Goal: Information Seeking & Learning: Learn about a topic

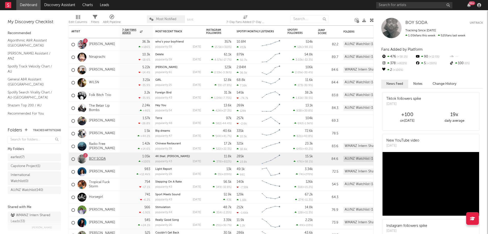
click at [101, 158] on link "BOY SODA" at bounding box center [97, 159] width 17 height 4
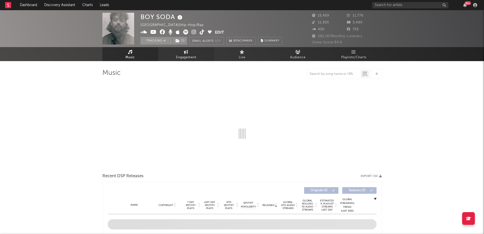
select select "6m"
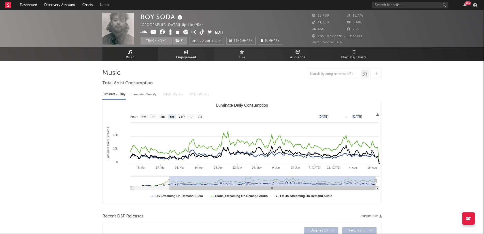
click at [187, 55] on span "Engagement" at bounding box center [186, 57] width 20 height 6
select select "1w"
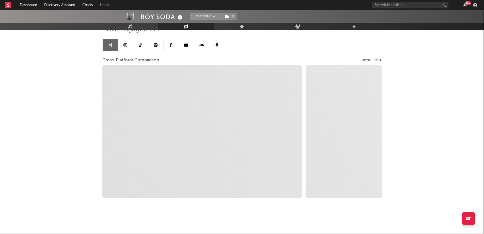
scroll to position [18, 0]
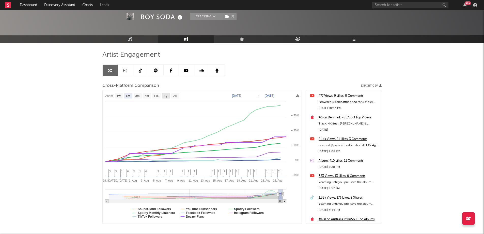
click at [168, 95] on rect at bounding box center [166, 96] width 8 height 6
select select "1y"
type input "[DATE]"
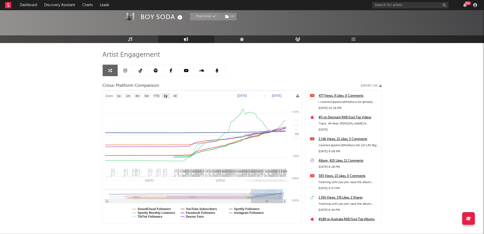
select select "1y"
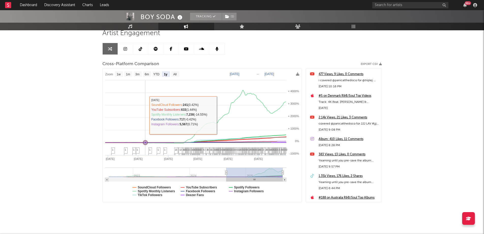
scroll to position [43, 0]
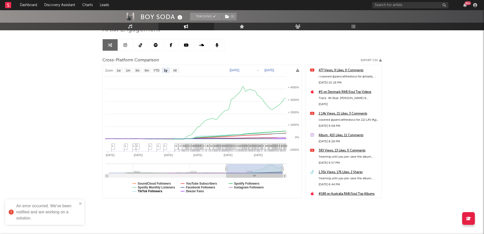
click at [145, 189] on text "TikTok Followers" at bounding box center [150, 191] width 25 height 4
select select "1y"
click at [145, 189] on text "TikTok Followers" at bounding box center [150, 191] width 25 height 4
select select "1y"
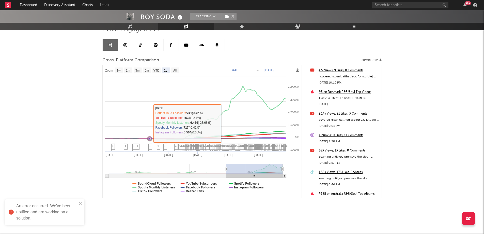
scroll to position [0, 0]
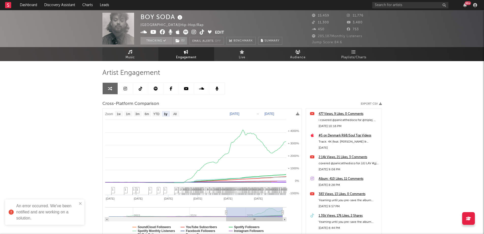
click at [129, 49] on link "Music" at bounding box center [130, 54] width 56 height 14
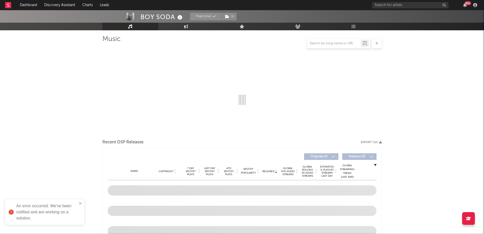
scroll to position [76, 0]
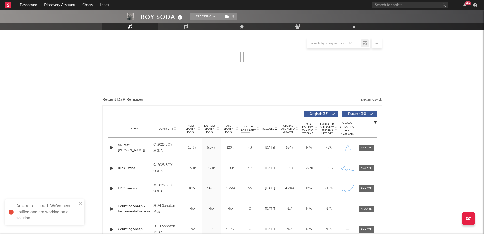
select select "6m"
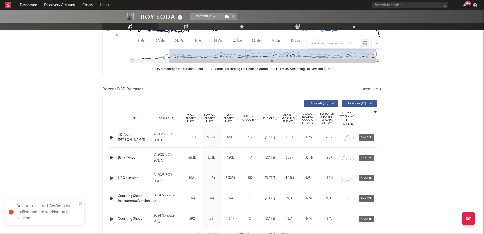
scroll to position [127, 0]
click at [364, 178] on div at bounding box center [366, 178] width 11 height 4
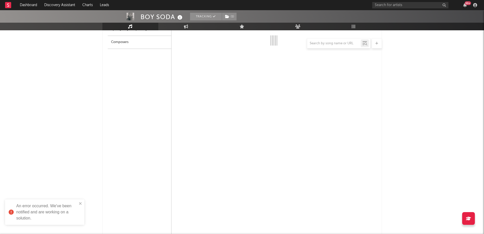
select select "6m"
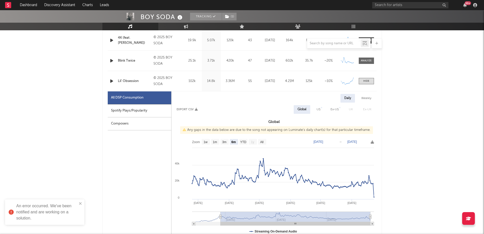
scroll to position [203, 0]
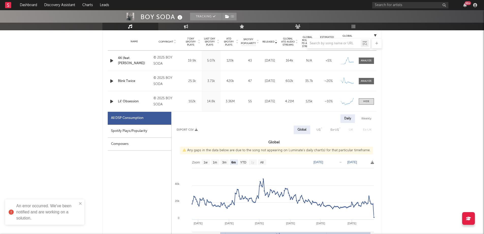
click at [159, 138] on div "Composers" at bounding box center [140, 144] width 64 height 13
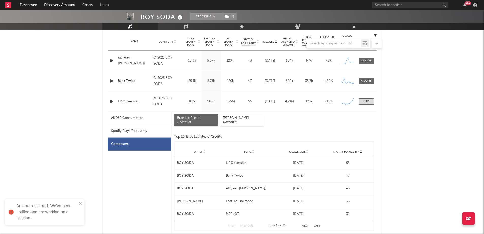
click at [150, 135] on div "Spotify Plays/Popularity" at bounding box center [140, 131] width 64 height 13
select select "6m"
select select "1w"
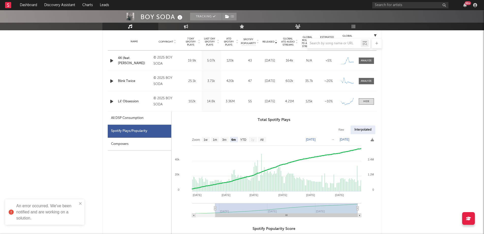
click at [152, 143] on div "Composers" at bounding box center [140, 144] width 64 height 13
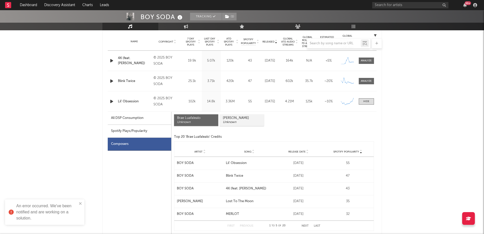
click at [228, 123] on div "Unknown" at bounding box center [242, 122] width 38 height 4
click at [152, 133] on div "Spotify Plays/Popularity" at bounding box center [140, 131] width 64 height 13
select select "6m"
select select "1w"
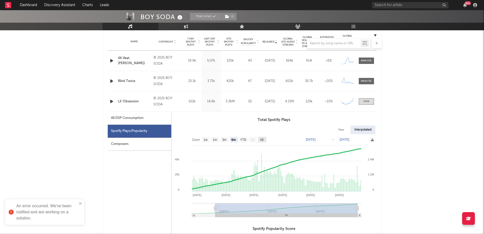
click at [261, 141] on text "All" at bounding box center [261, 140] width 3 height 4
select select "All"
type input "[DATE]"
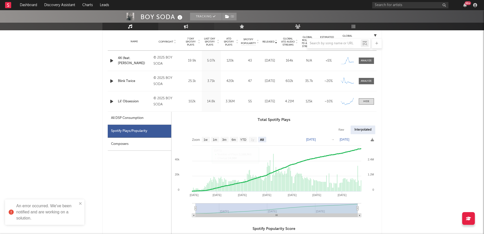
click at [194, 26] on link "Engagement" at bounding box center [186, 27] width 56 height 8
select select "1w"
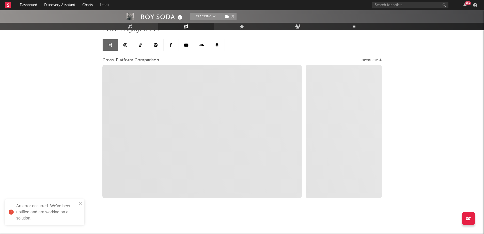
scroll to position [43, 0]
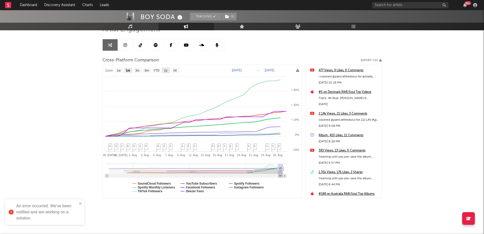
click at [167, 69] on text "1y" at bounding box center [165, 71] width 3 height 4
select select "1y"
type input "[DATE]"
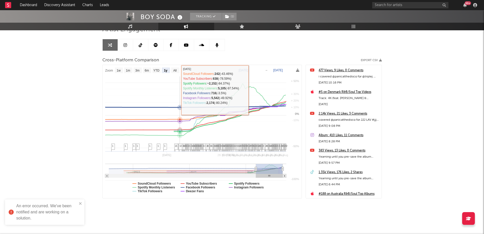
select select "1y"
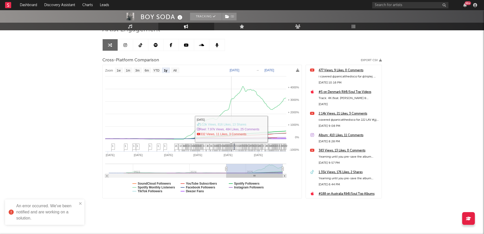
click at [235, 148] on icon at bounding box center [233, 148] width 4 height 8
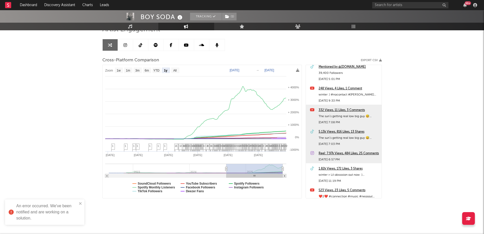
scroll to position [3912, 0]
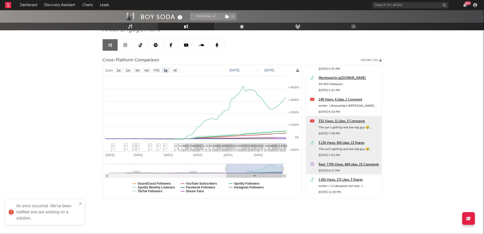
click at [407, 123] on div "BOY SODA Tracking ( 1 ) [GEOGRAPHIC_DATA] | Hip-Hop/Rap Edit Tracking ( 1 ) Ema…" at bounding box center [242, 100] width 484 height 267
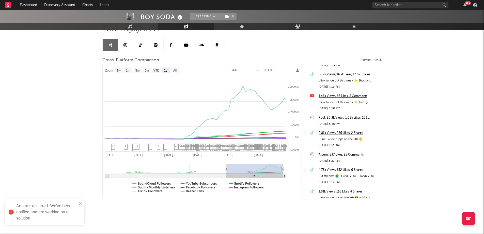
scroll to position [3200, 0]
click at [335, 172] on div "4.78k Views, 632 Likes, 6 Shares" at bounding box center [349, 171] width 61 height 6
click at [23, 8] on link "Dashboard" at bounding box center [28, 5] width 24 height 10
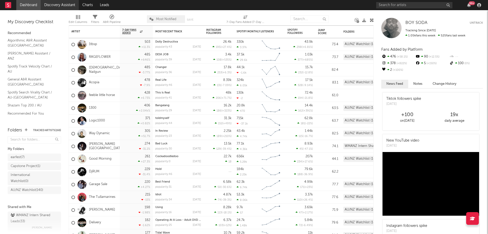
click at [57, 2] on link "Discovery Assistant" at bounding box center [60, 5] width 38 height 10
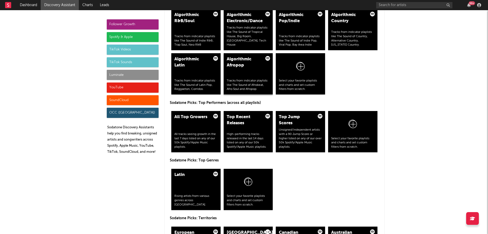
scroll to position [686, 0]
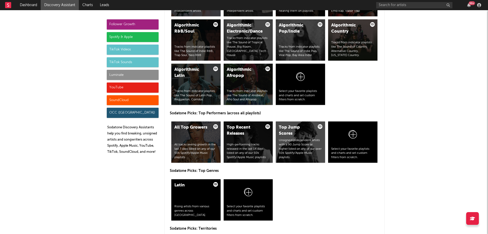
click at [141, 35] on div "Spotify & Apple" at bounding box center [133, 37] width 52 height 10
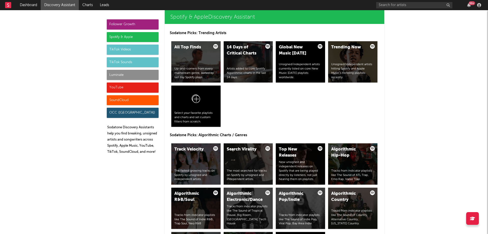
scroll to position [508, 0]
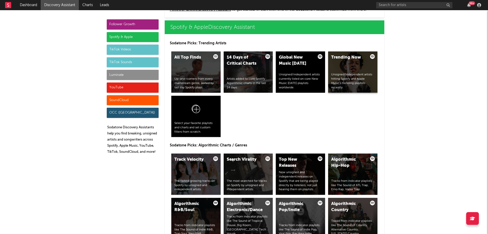
click at [350, 64] on div "Trending Now Unsigned/independent artists hitting Spotify and Apple Music’s tre…" at bounding box center [352, 71] width 49 height 41
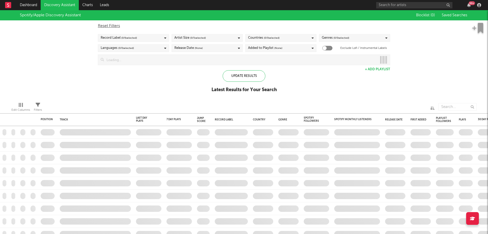
checkbox input "true"
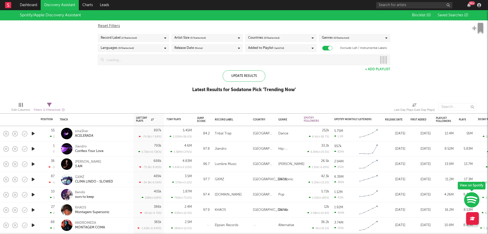
click at [202, 45] on span "(None)" at bounding box center [199, 48] width 8 height 6
click at [179, 56] on label "Last 14 Days" at bounding box center [207, 57] width 66 height 6
click at [174, 56] on input "Last 14 Days" at bounding box center [174, 57] width 0 height 6
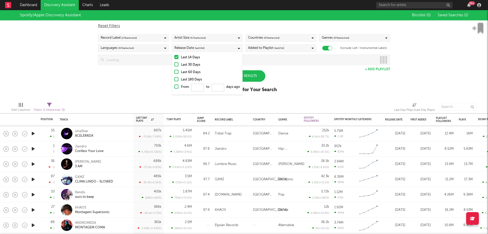
click at [142, 36] on div "Record Label ( 2 / 6 selected)" at bounding box center [133, 38] width 71 height 8
click at [119, 47] on button "Select All" at bounding box center [134, 46] width 66 height 6
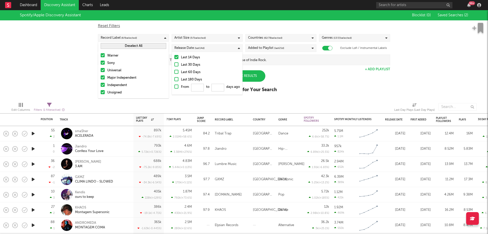
click at [83, 45] on div "Spotify/Apple Discovery Assistant Blocklist ( 0 ) Saved Searches ( 2 ) Reset Fi…" at bounding box center [244, 54] width 488 height 88
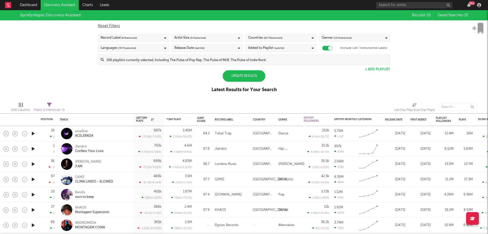
click at [253, 75] on div "Update Results" at bounding box center [244, 75] width 43 height 11
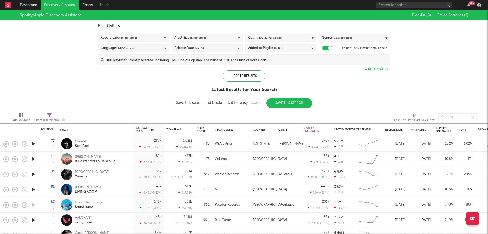
click at [49, 116] on icon at bounding box center [49, 115] width 5 height 5
select select "max"
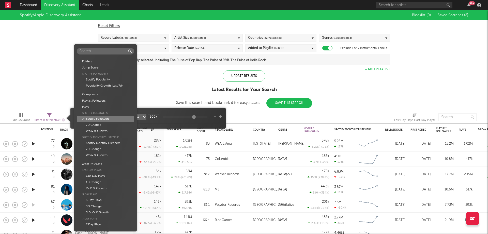
click at [115, 115] on body "Dashboard Discovery Assistant Charts Leads 99 + Notifications Settings Mark all…" at bounding box center [244, 117] width 488 height 234
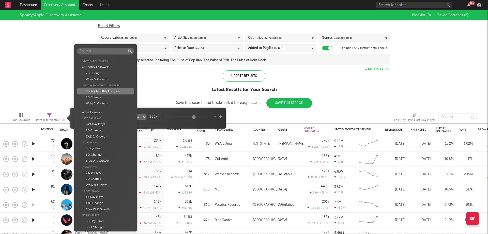
click at [120, 86] on div "Spotify Monthly Listeners" at bounding box center [105, 86] width 57 height 6
click at [125, 89] on div "Spotify Monthly Listeners" at bounding box center [105, 91] width 57 height 6
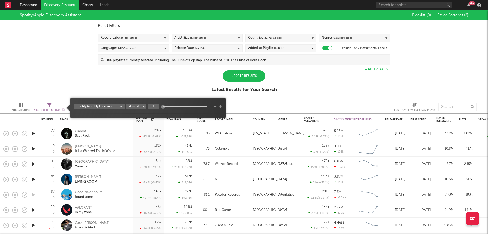
click at [155, 108] on input "1" at bounding box center [153, 106] width 11 height 5
type input "999k"
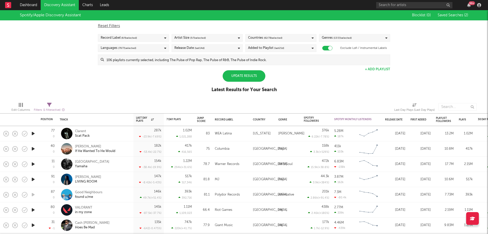
click at [176, 82] on div "Spotify/Apple Discovery Assistant Blocklist ( 0 ) Saved Searches ( 2 ) Reset Fi…" at bounding box center [244, 54] width 488 height 88
click at [229, 76] on div "Update Results" at bounding box center [244, 75] width 43 height 11
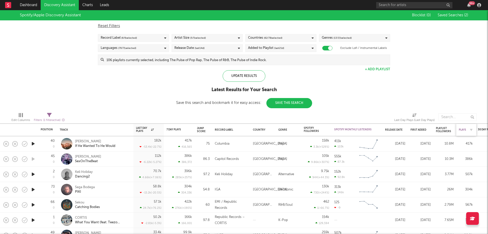
click at [464, 130] on div "Plays" at bounding box center [462, 129] width 7 height 3
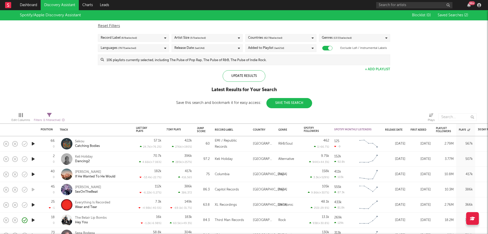
click at [283, 60] on input at bounding box center [247, 60] width 286 height 10
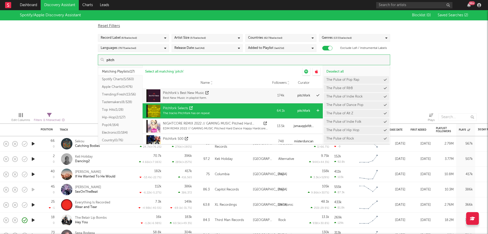
type input "pitch"
click at [316, 110] on icon at bounding box center [317, 110] width 3 height 3
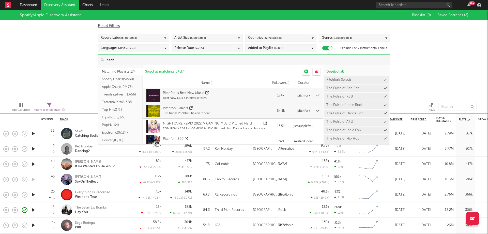
click at [409, 94] on div "Spotify/Apple Discovery Assistant Blocklist ( 0 ) Saved Searches ( 2 ) Reset Fi…" at bounding box center [244, 54] width 488 height 88
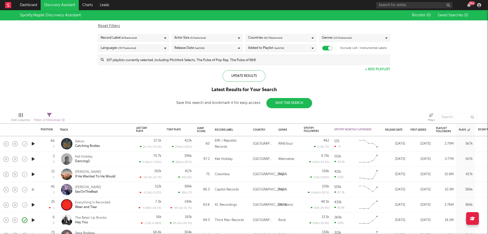
click at [241, 63] on input at bounding box center [247, 60] width 286 height 10
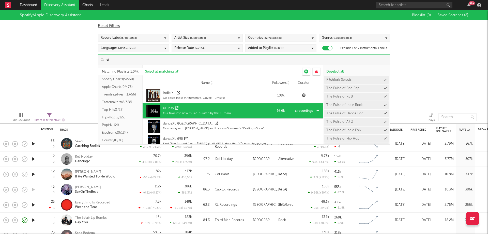
click at [316, 109] on icon at bounding box center [317, 110] width 3 height 3
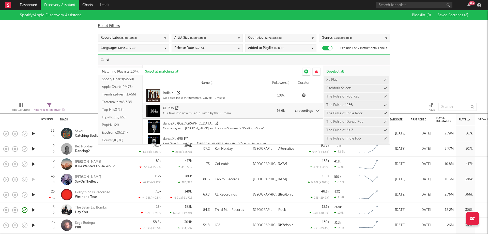
click at [269, 59] on input "xl" at bounding box center [247, 60] width 286 height 10
type input "x"
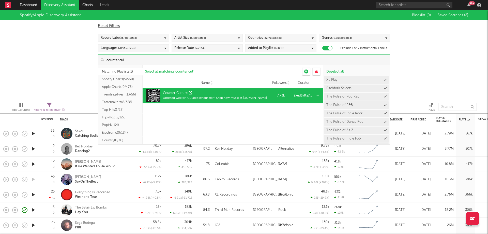
click at [316, 94] on div at bounding box center [319, 95] width 8 height 15
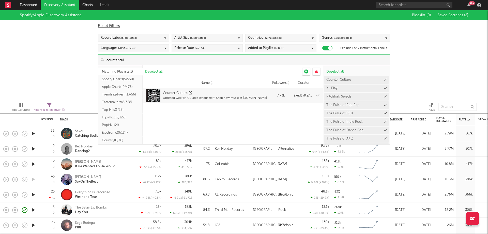
click at [265, 62] on input "counter cul" at bounding box center [247, 60] width 286 height 10
type input "c"
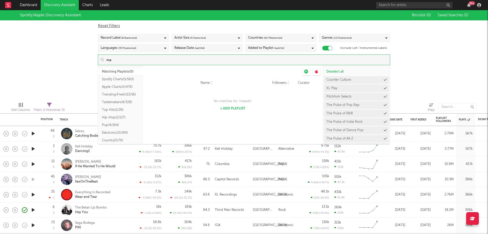
type input "m"
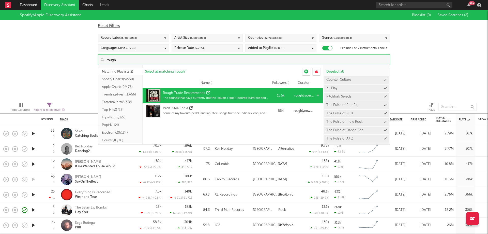
click at [318, 94] on icon at bounding box center [317, 95] width 3 height 3
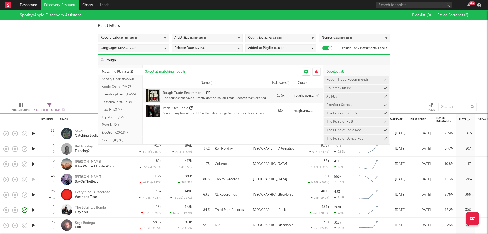
drag, startPoint x: 194, startPoint y: 56, endPoint x: 71, endPoint y: 53, distance: 123.1
click at [71, 53] on div "Spotify/Apple Discovery Assistant Blocklist ( 0 ) Saved Searches ( 2 ) Reset Fi…" at bounding box center [244, 54] width 488 height 88
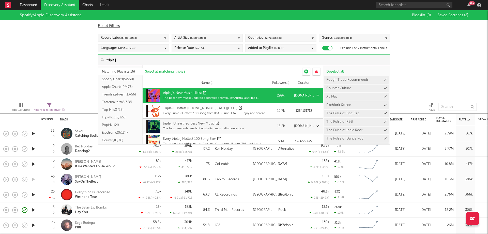
type input "triple j"
click at [316, 94] on icon at bounding box center [317, 95] width 3 height 3
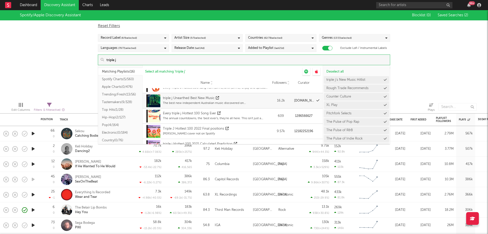
drag, startPoint x: 128, startPoint y: 59, endPoint x: 97, endPoint y: 58, distance: 30.8
click at [97, 58] on div "Reset Filters Record Label ( 6 / 6 selected) Artist Size ( 5 / 5 selected) Coun…" at bounding box center [243, 42] width 297 height 45
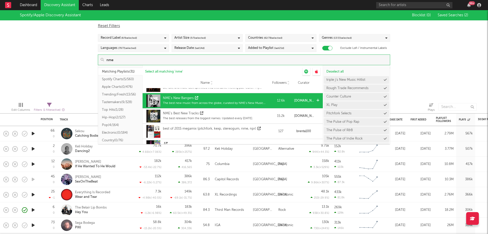
type input "nme"
click at [316, 100] on icon at bounding box center [317, 100] width 3 height 3
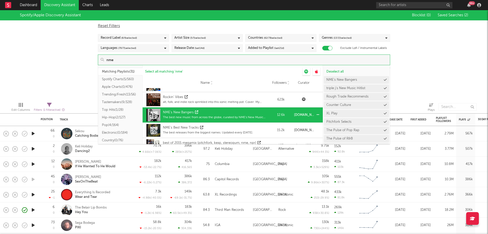
scroll to position [0, 0]
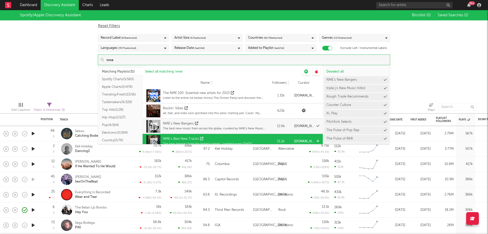
click at [316, 140] on icon at bounding box center [317, 140] width 3 height 3
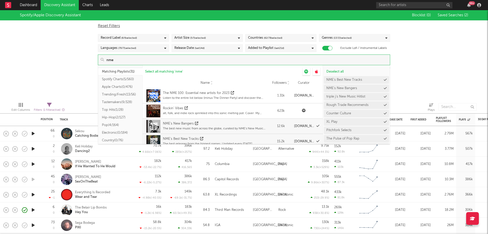
click at [449, 74] on div "Spotify/Apple Discovery Assistant Blocklist ( 0 ) Saved Searches ( 2 ) Reset Fi…" at bounding box center [244, 54] width 488 height 88
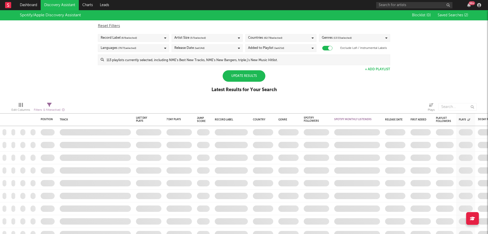
click at [243, 80] on div "Update Results" at bounding box center [244, 75] width 43 height 11
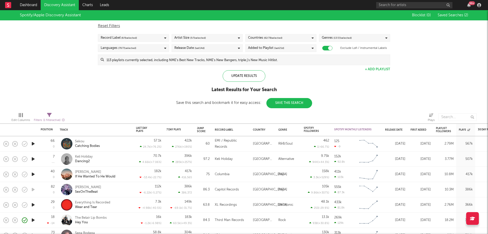
click at [298, 103] on button "Save This Search" at bounding box center [289, 103] width 46 height 10
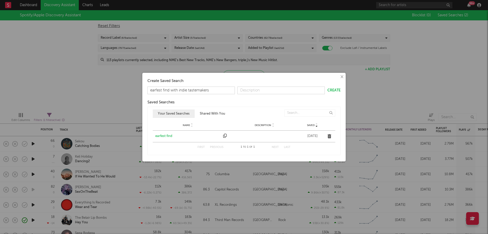
type input "earfest find with indie tastemakers"
click at [334, 89] on button "Create" at bounding box center [333, 90] width 13 height 4
